Goal: Information Seeking & Learning: Find specific fact

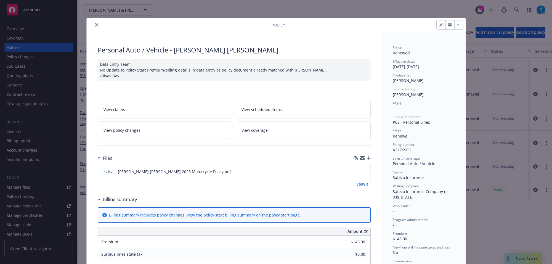
click at [95, 23] on icon "close" at bounding box center [96, 24] width 3 height 3
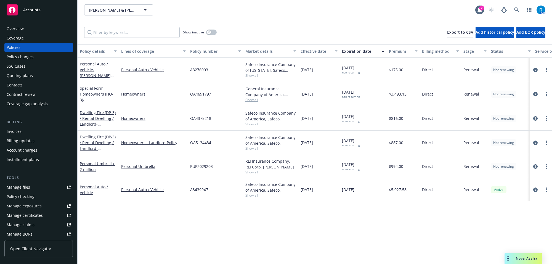
click at [198, 121] on span "OA4375218" at bounding box center [200, 118] width 21 height 6
copy span "OA4375218"
click at [199, 120] on span "OA4375218" at bounding box center [200, 118] width 21 height 6
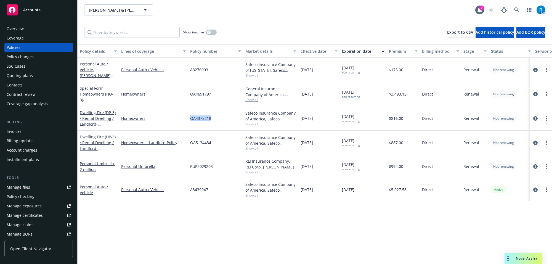
copy span "OA4375218"
click at [520, 7] on link at bounding box center [516, 9] width 11 height 11
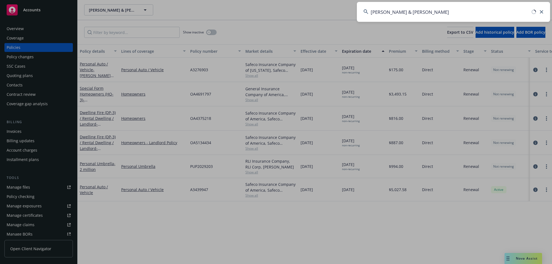
drag, startPoint x: 409, startPoint y: 12, endPoint x: 474, endPoint y: 12, distance: 65.2
click at [474, 12] on input "[PERSON_NAME] & [PERSON_NAME]" at bounding box center [453, 12] width 193 height 20
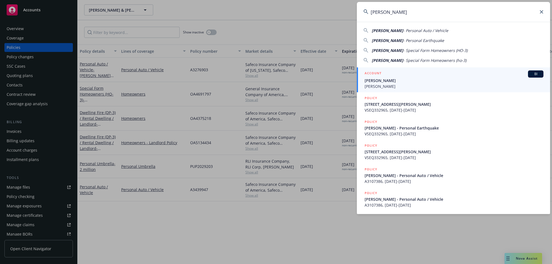
type input "[PERSON_NAME]"
click at [375, 82] on span "[PERSON_NAME]" at bounding box center [454, 81] width 179 height 6
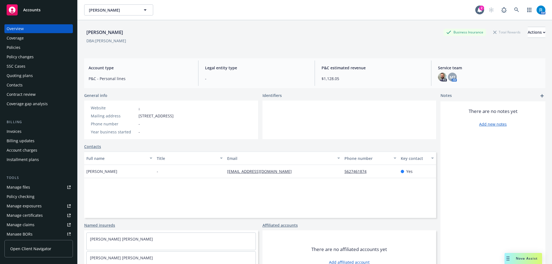
click at [26, 46] on div "Policies" at bounding box center [39, 47] width 64 height 9
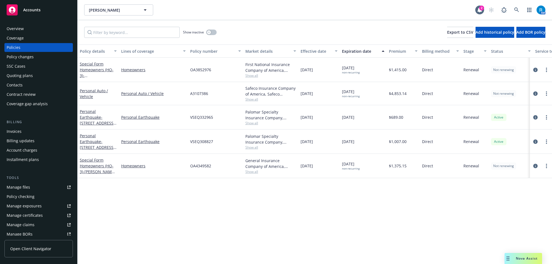
click at [188, 94] on div "Personal Auto / Vehicle Personal Auto / Vehicle A3107386 Safeco Insurance Compa…" at bounding box center [344, 93] width 533 height 23
click at [195, 94] on span "A3107386" at bounding box center [199, 94] width 18 height 6
copy span "A3107386"
click at [514, 10] on icon at bounding box center [516, 9] width 5 height 5
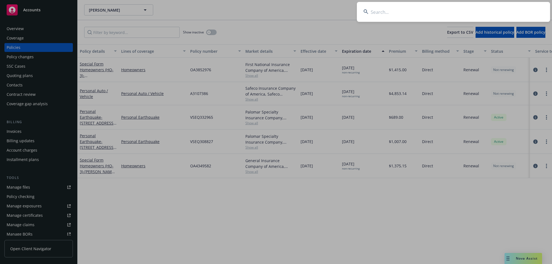
type input "[PERSON_NAME]"
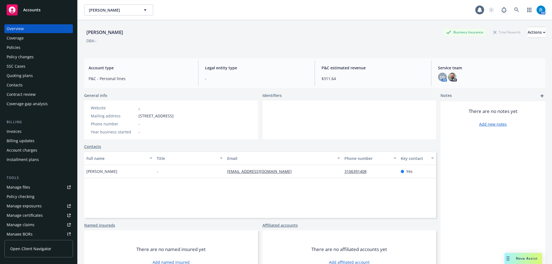
click at [30, 47] on div "Policies" at bounding box center [39, 47] width 64 height 9
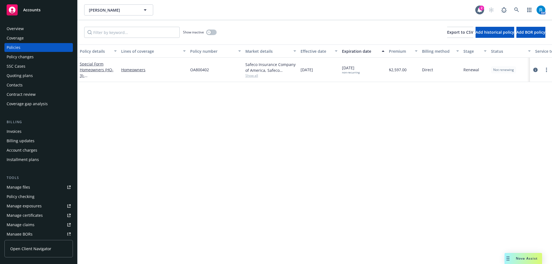
click at [202, 70] on span "OA800402" at bounding box center [199, 70] width 19 height 6
click at [201, 70] on span "OA800402" at bounding box center [199, 70] width 19 height 6
copy span "OA800402"
click at [518, 10] on icon at bounding box center [516, 9] width 5 height 5
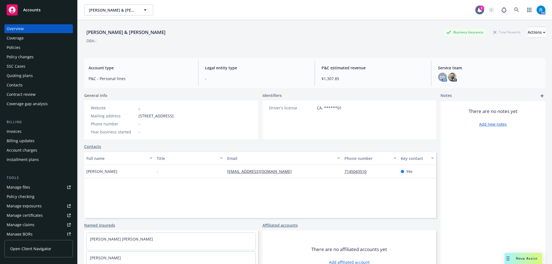
click at [53, 44] on div "Policies" at bounding box center [39, 47] width 64 height 9
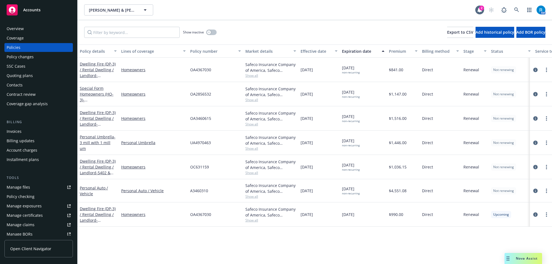
click at [202, 118] on span "OA3460615" at bounding box center [200, 118] width 21 height 6
copy span "OA3460615"
click at [515, 10] on icon at bounding box center [516, 9] width 5 height 5
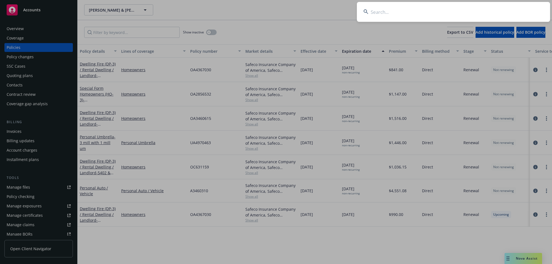
type input "[PERSON_NAME]"
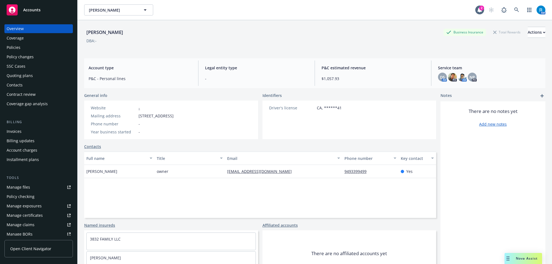
click at [31, 43] on div "Policies" at bounding box center [39, 47] width 64 height 9
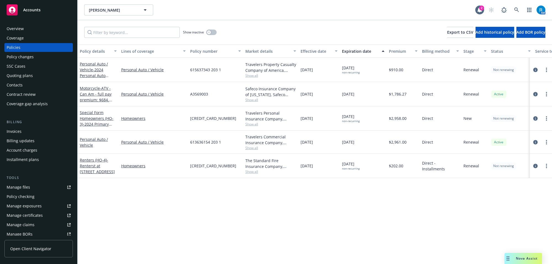
click at [192, 118] on span "[CREDIT_CARD_NUMBER]" at bounding box center [213, 118] width 46 height 6
click at [199, 118] on span "[CREDIT_CARD_NUMBER]" at bounding box center [213, 118] width 46 height 6
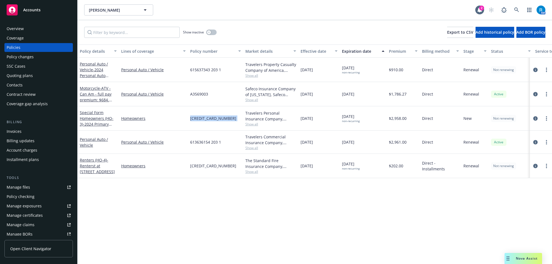
click at [199, 118] on span "[CREDIT_CARD_NUMBER]" at bounding box center [213, 118] width 46 height 6
copy span "[CREDIT_CARD_NUMBER]"
click at [518, 9] on icon at bounding box center [516, 9] width 5 height 5
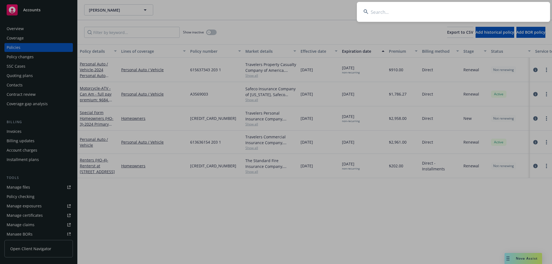
type input "[PERSON_NAME] & [PERSON_NAME]"
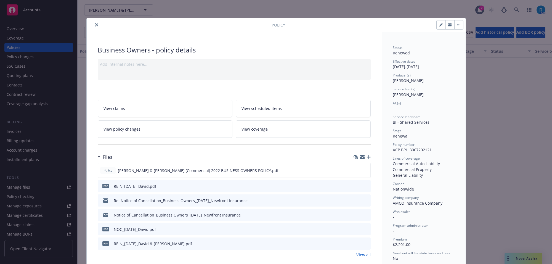
click at [95, 23] on icon "close" at bounding box center [96, 24] width 3 height 3
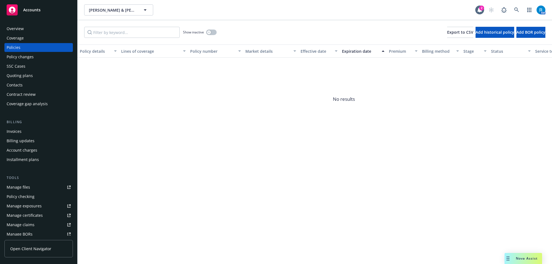
click at [19, 32] on div "Overview" at bounding box center [15, 28] width 17 height 9
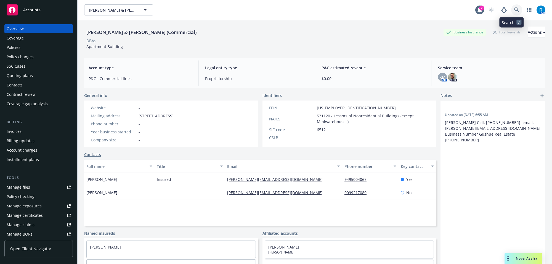
click at [514, 10] on icon at bounding box center [516, 9] width 5 height 5
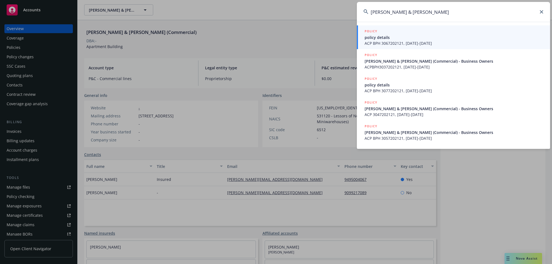
drag, startPoint x: 440, startPoint y: 10, endPoint x: 246, endPoint y: 24, distance: 194.1
click at [310, 17] on div "[PERSON_NAME] & [PERSON_NAME] POLICY policy details ACP BPH 3067202121, [DATE]-…" at bounding box center [276, 132] width 552 height 264
click at [392, 13] on input "[PERSON_NAME] & [PERSON_NAME]" at bounding box center [453, 12] width 193 height 20
drag, startPoint x: 394, startPoint y: 12, endPoint x: 459, endPoint y: 9, distance: 65.0
click at [459, 9] on input "[PERSON_NAME] & [PERSON_NAME]" at bounding box center [453, 12] width 193 height 20
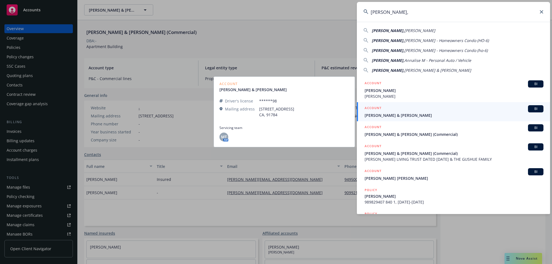
type input "[PERSON_NAME],"
click at [387, 114] on span "[PERSON_NAME] & [PERSON_NAME]" at bounding box center [454, 115] width 179 height 6
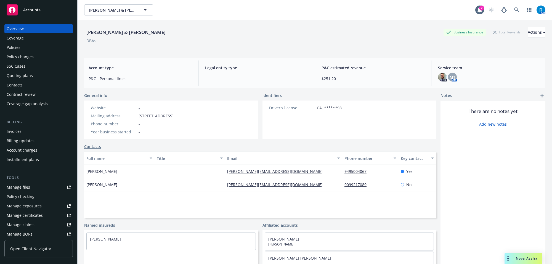
click at [28, 47] on div "Policies" at bounding box center [39, 47] width 64 height 9
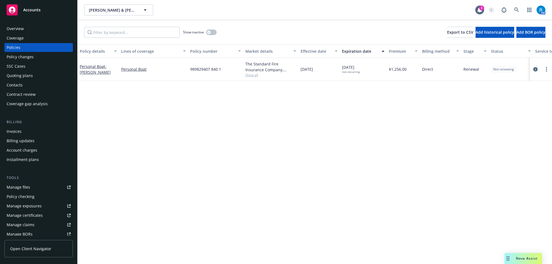
click at [191, 68] on span "989829407 840 1" at bounding box center [205, 69] width 31 height 6
copy span "989829407 840 1"
click at [209, 34] on div "button" at bounding box center [209, 32] width 4 height 4
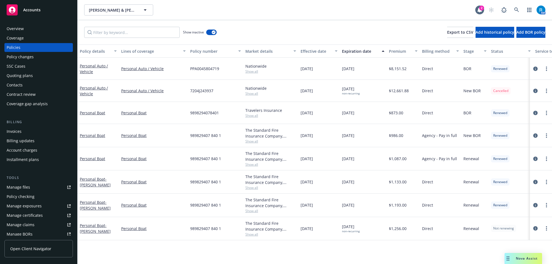
click at [355, 50] on div "Expiration date" at bounding box center [360, 51] width 36 height 6
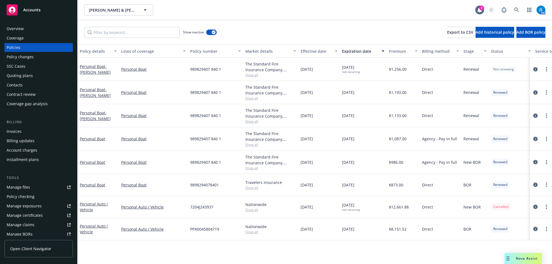
click at [515, 3] on div "[PERSON_NAME] & [PERSON_NAME], [PERSON_NAME] & [PERSON_NAME] S 2 AM" at bounding box center [315, 10] width 475 height 20
click at [515, 6] on link at bounding box center [516, 9] width 11 height 11
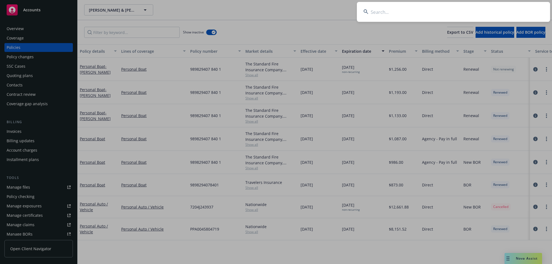
type input "[PERSON_NAME] & Pat"
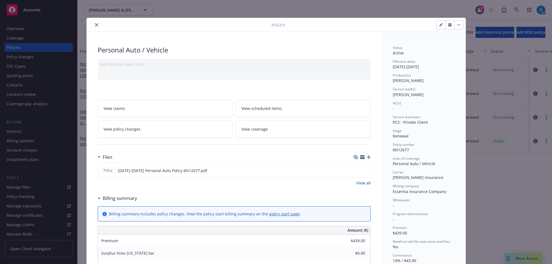
drag, startPoint x: 92, startPoint y: 24, endPoint x: 104, endPoint y: 29, distance: 13.3
click at [93, 24] on button "close" at bounding box center [96, 25] width 7 height 7
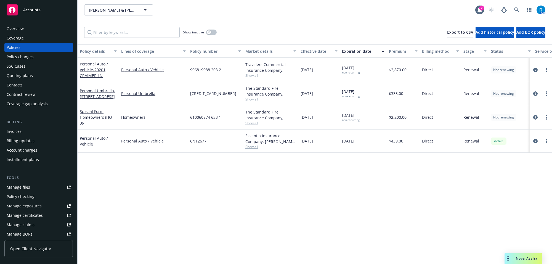
click at [20, 30] on div "Overview" at bounding box center [15, 28] width 17 height 9
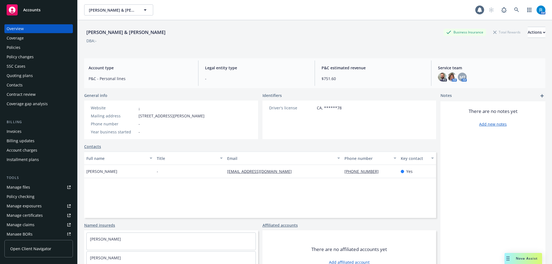
click at [15, 46] on div "Policies" at bounding box center [14, 47] width 14 height 9
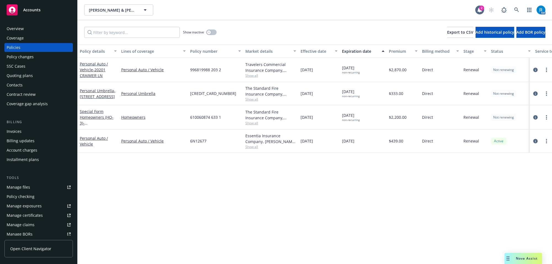
click at [202, 92] on span "[CREDIT_CARD_NUMBER]" at bounding box center [213, 94] width 46 height 6
click at [198, 117] on span "610060874 633 1" at bounding box center [205, 117] width 31 height 6
copy span "610060874 633 1"
